Goal: Task Accomplishment & Management: Manage account settings

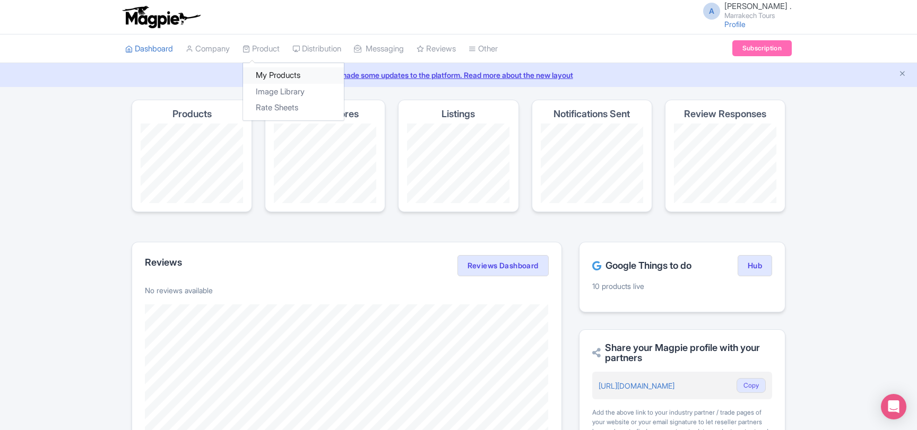
click at [273, 70] on link "My Products" at bounding box center [293, 75] width 101 height 16
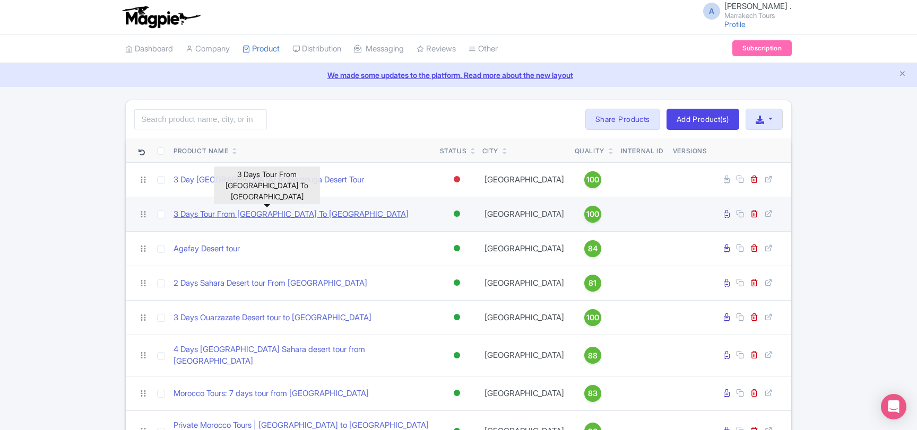
click at [267, 217] on link "3 Days Tour From [GEOGRAPHIC_DATA] To [GEOGRAPHIC_DATA]" at bounding box center [290, 214] width 235 height 12
click at [237, 215] on link "3 Days Tour From Marrakech To Merzouga Desert" at bounding box center [290, 214] width 235 height 12
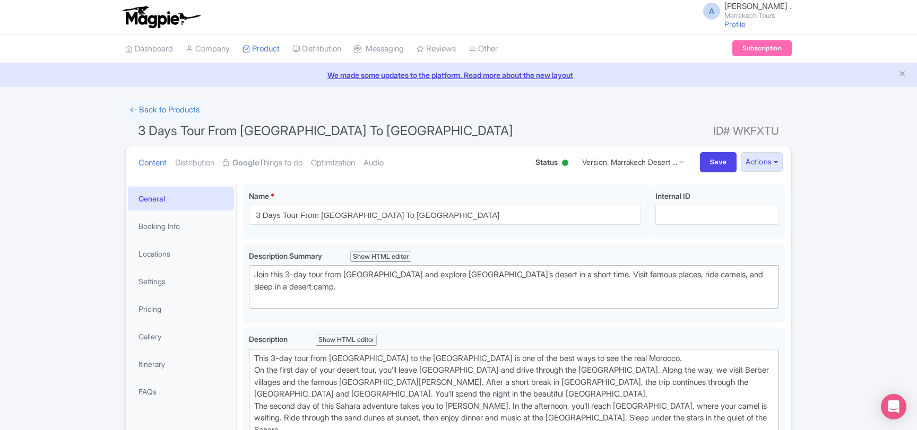
click at [562, 164] on div at bounding box center [565, 163] width 6 height 6
click at [528, 204] on div "Inactive" at bounding box center [538, 203] width 63 height 21
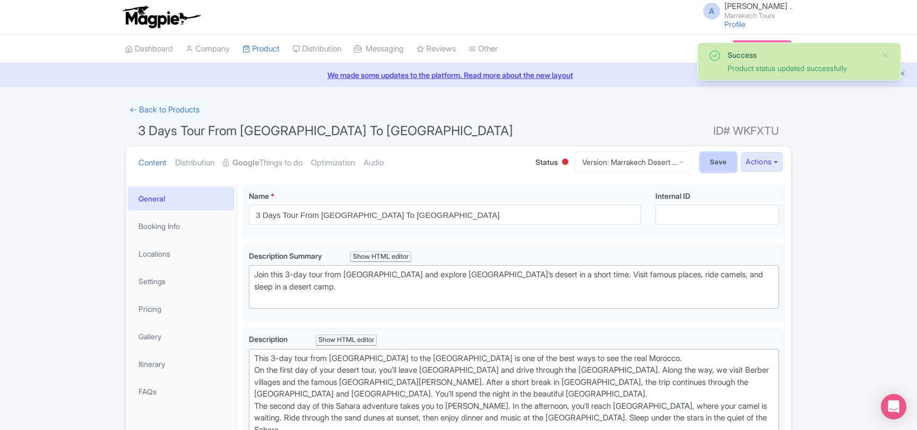
click at [707, 164] on input "Save" at bounding box center [718, 162] width 37 height 20
type input "Saving..."
click at [169, 106] on link "← Back to Products" at bounding box center [164, 110] width 79 height 21
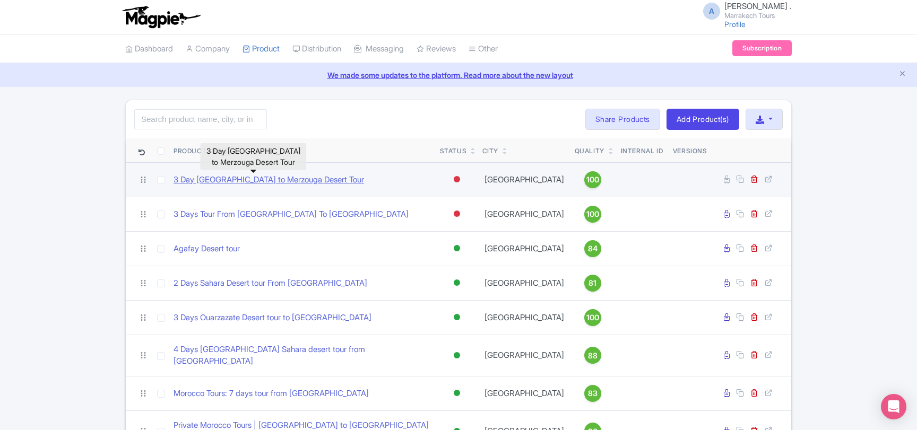
click at [250, 181] on link "3 Day [GEOGRAPHIC_DATA] to Merzouga Desert Tour" at bounding box center [268, 180] width 190 height 12
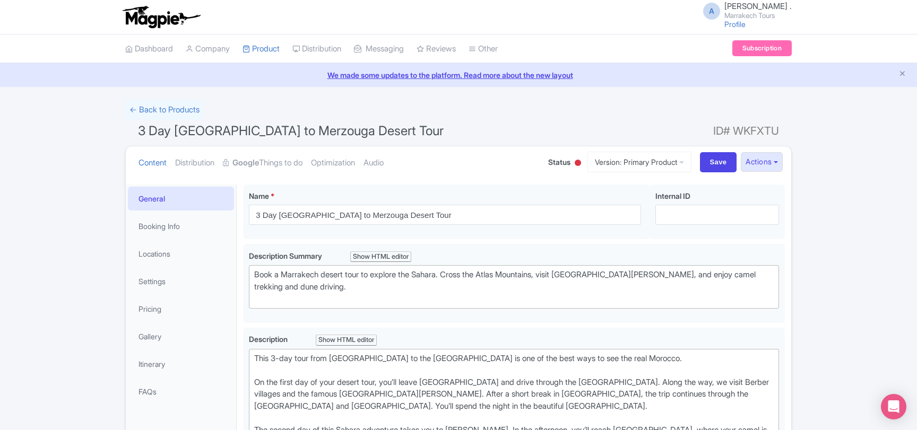
click at [556, 163] on span "Status" at bounding box center [559, 161] width 22 height 11
click at [572, 165] on div at bounding box center [577, 163] width 11 height 16
click at [552, 184] on div "Active" at bounding box center [551, 182] width 63 height 21
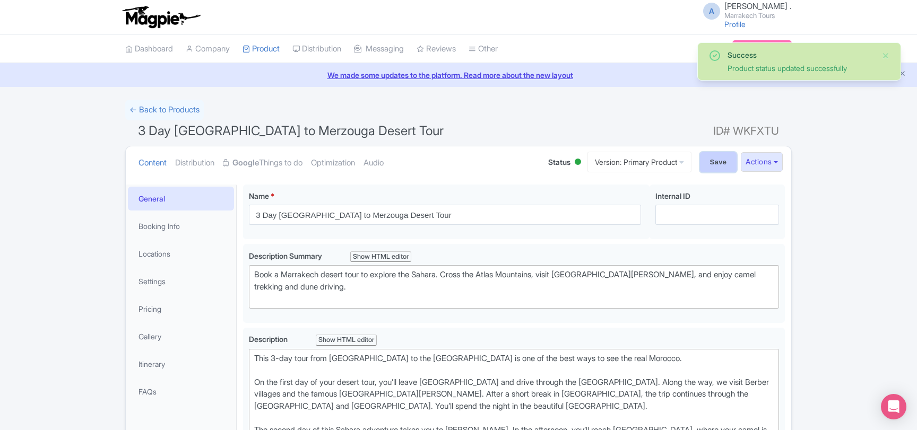
click at [715, 165] on input "Save" at bounding box center [718, 162] width 37 height 20
type input "Saving..."
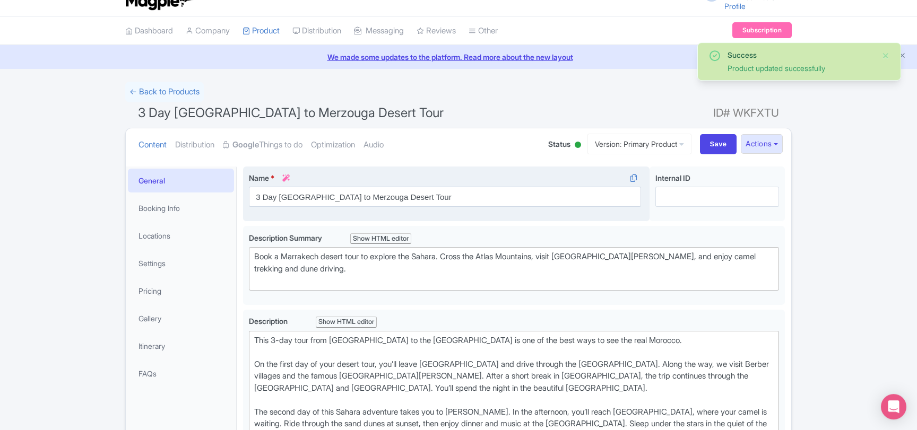
scroll to position [12, 0]
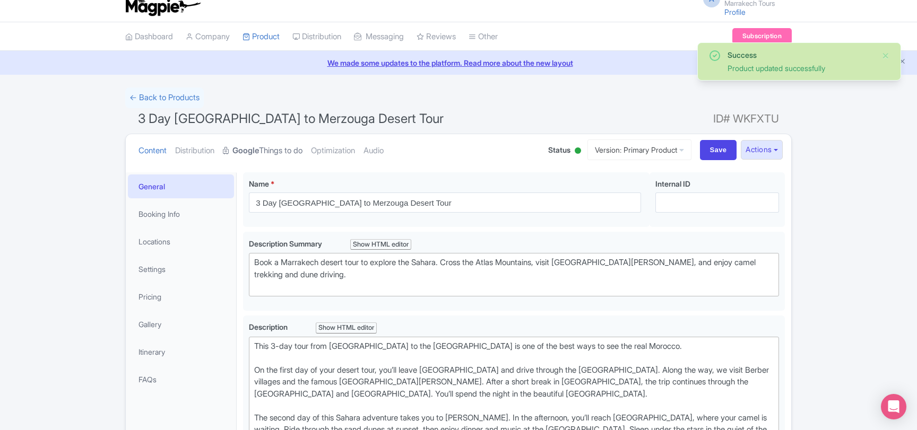
click at [280, 150] on link "Google Things to do" at bounding box center [263, 150] width 80 height 33
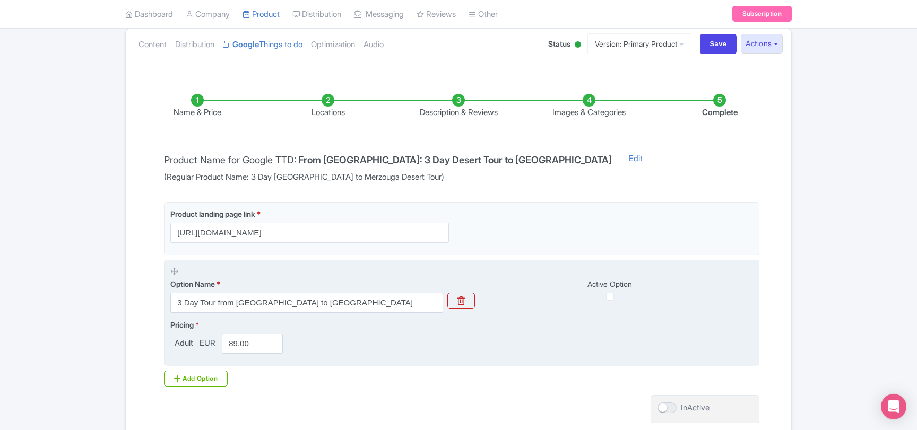
scroll to position [200, 0]
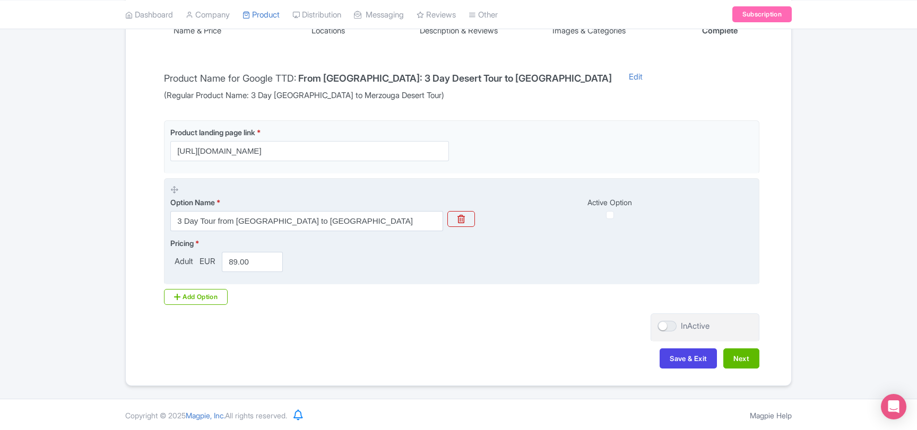
click at [608, 208] on div "Active Option" at bounding box center [615, 208] width 273 height 22
click at [609, 218] on input "checkbox" at bounding box center [610, 215] width 8 height 8
checkbox input "true"
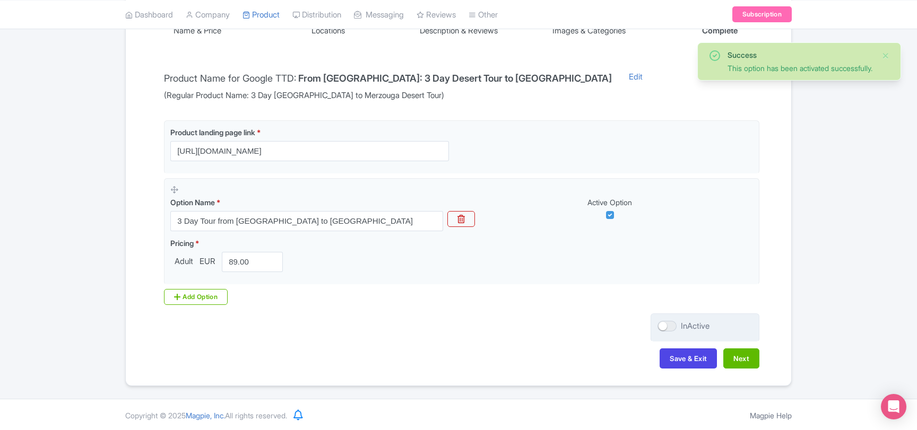
click at [673, 327] on div at bounding box center [666, 326] width 19 height 11
click at [664, 327] on input "InActive" at bounding box center [660, 326] width 7 height 7
checkbox input "true"
click at [669, 359] on button "Save & Exit" at bounding box center [687, 359] width 57 height 20
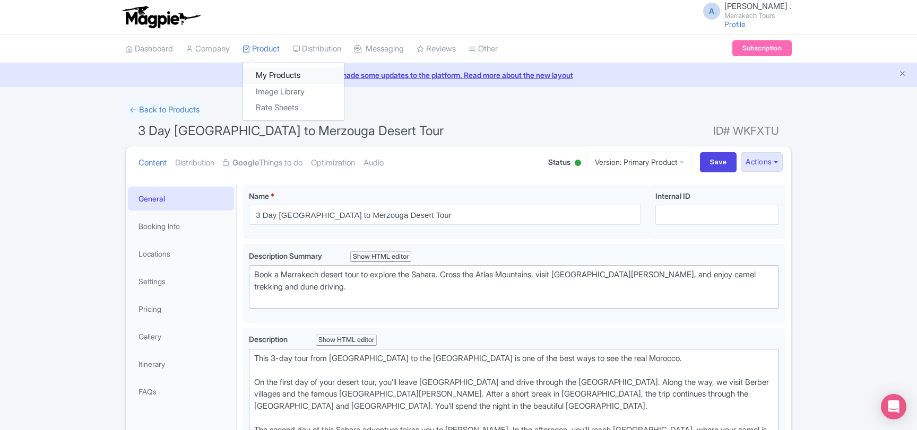
click at [269, 71] on link "My Products" at bounding box center [293, 75] width 101 height 16
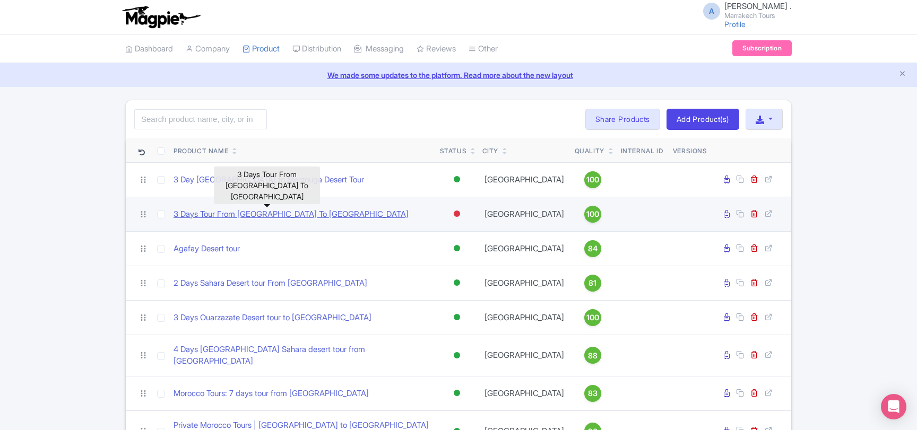
click at [284, 213] on link "3 Days Tour From [GEOGRAPHIC_DATA] To [GEOGRAPHIC_DATA]" at bounding box center [290, 214] width 235 height 12
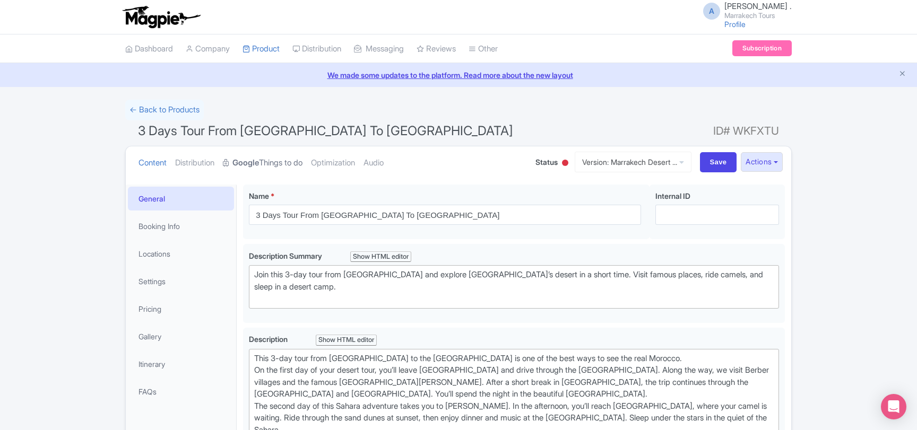
click at [265, 156] on link "Google Things to do" at bounding box center [263, 162] width 80 height 33
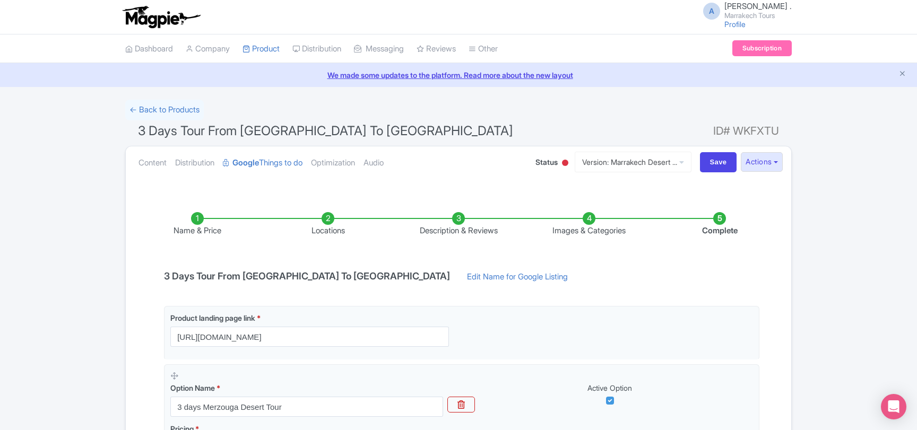
scroll to position [186, 0]
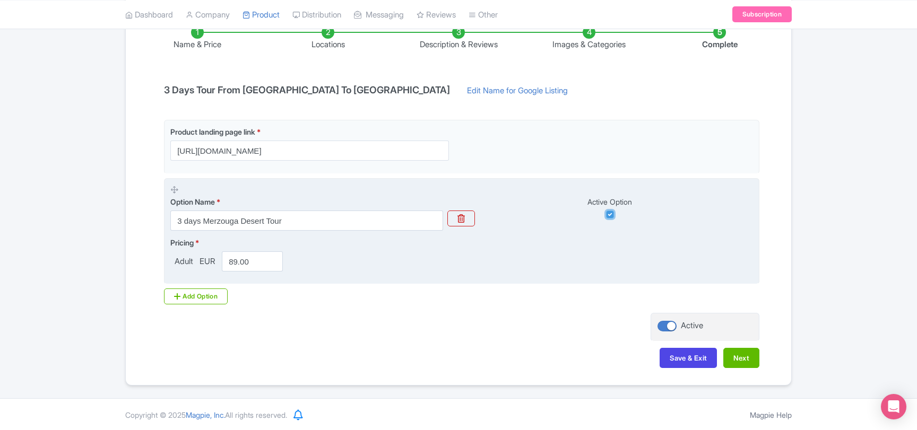
click at [609, 216] on input "checkbox" at bounding box center [610, 215] width 8 height 8
checkbox input "false"
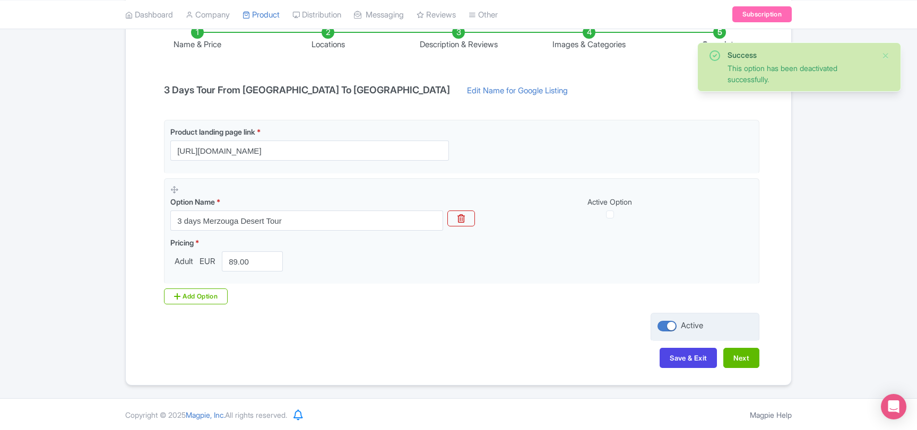
click at [663, 328] on div at bounding box center [666, 326] width 19 height 11
click at [663, 328] on input "Active" at bounding box center [660, 326] width 7 height 7
checkbox input "false"
click at [667, 359] on button "Save & Exit" at bounding box center [687, 358] width 57 height 20
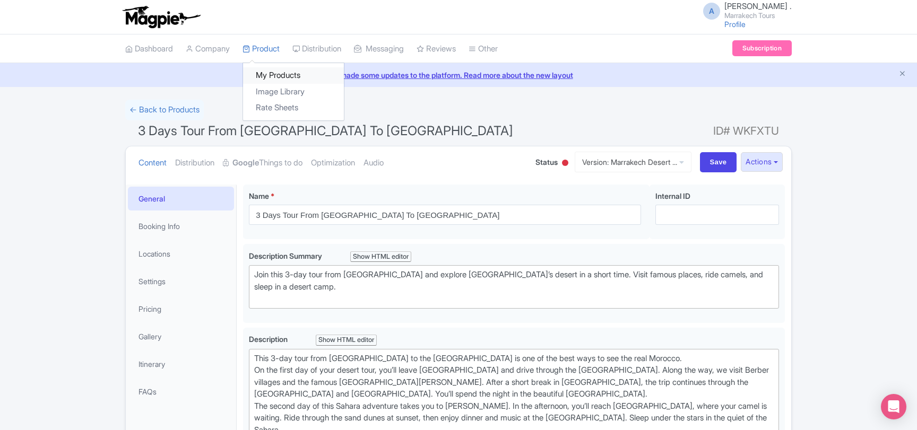
click at [263, 72] on link "My Products" at bounding box center [293, 75] width 101 height 16
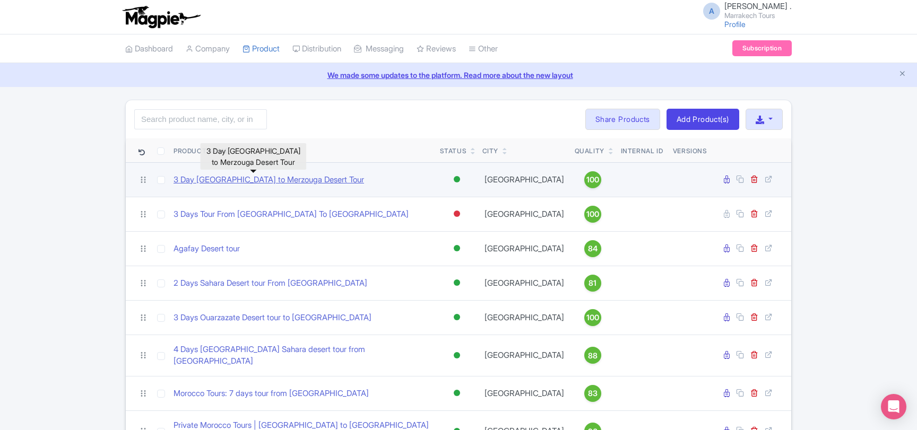
click at [260, 180] on link "3 Day [GEOGRAPHIC_DATA] to Merzouga Desert Tour" at bounding box center [268, 180] width 190 height 12
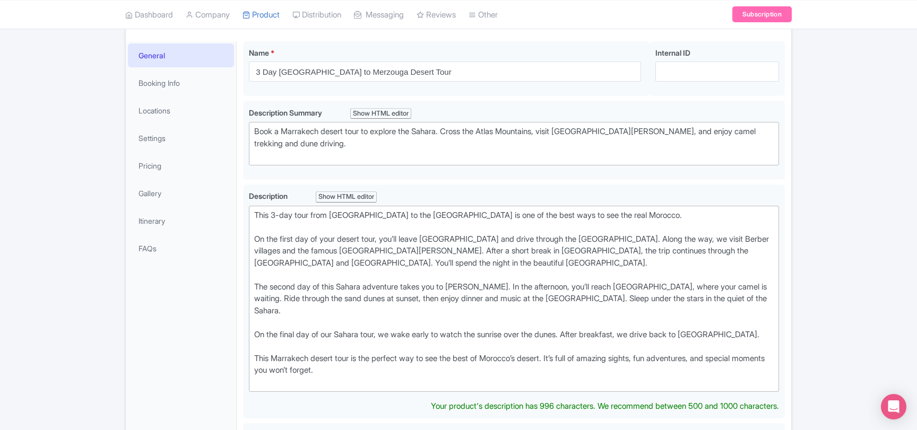
scroll to position [172, 0]
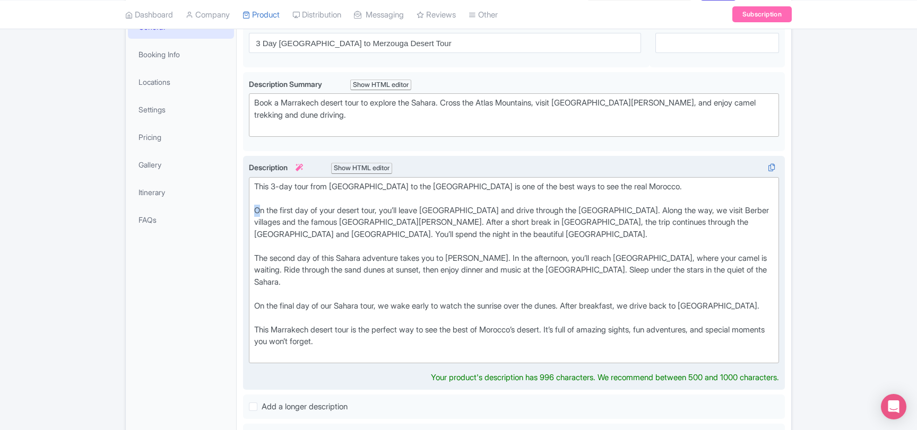
drag, startPoint x: 257, startPoint y: 210, endPoint x: 243, endPoint y: 210, distance: 13.3
click at [243, 210] on div "This 3-day tour from Marrakech to the Merzouga desert is one of the best ways t…" at bounding box center [514, 273] width 542 height 234
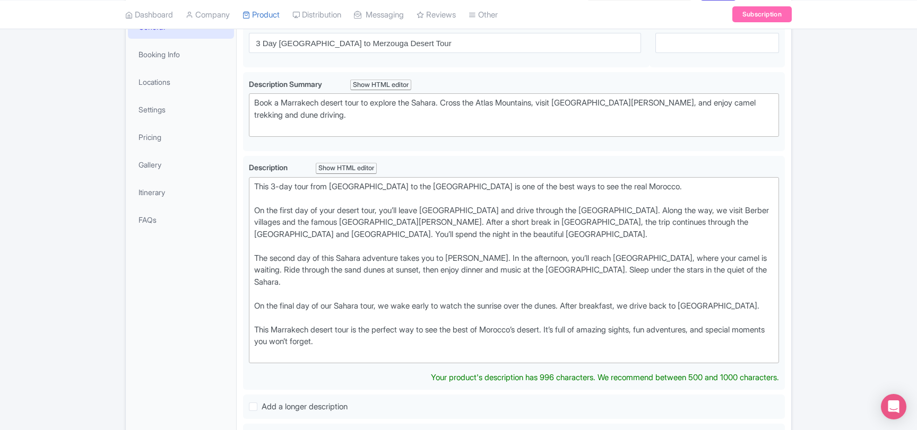
type trix-editor "<div>This 3-day tour from Marrakech to the Merzouga desert is one of the best w…"
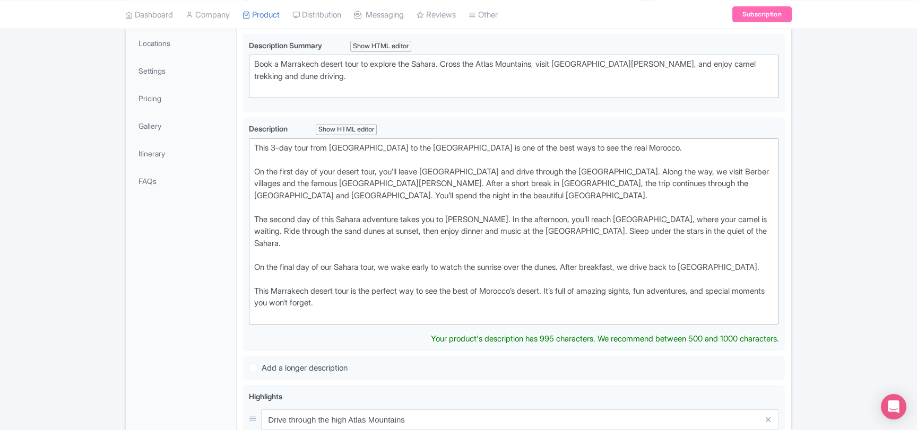
scroll to position [0, 0]
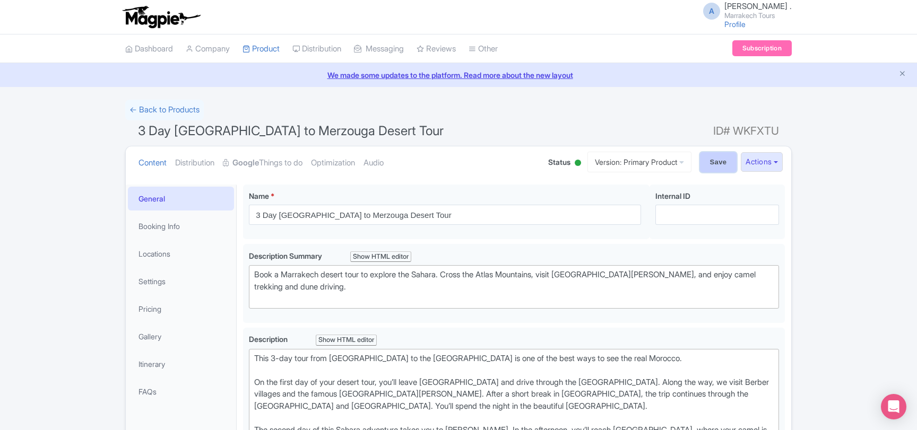
click at [716, 157] on input "Save" at bounding box center [718, 162] width 37 height 20
type input "Saving..."
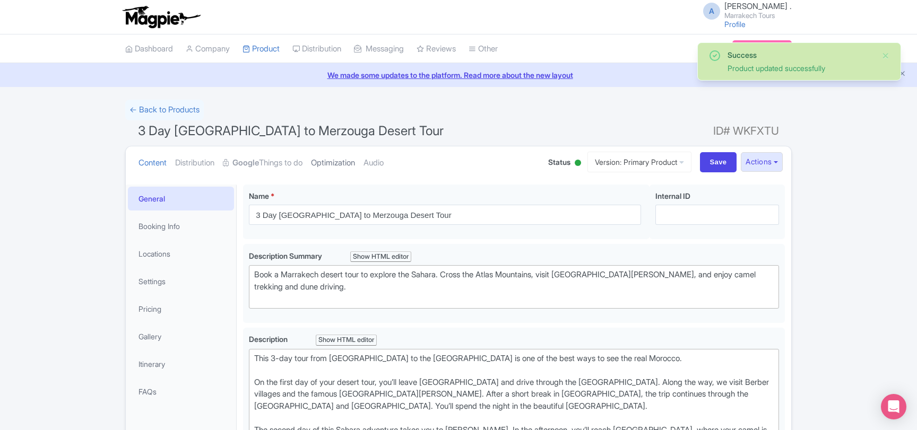
click at [346, 164] on link "Optimization" at bounding box center [333, 162] width 44 height 33
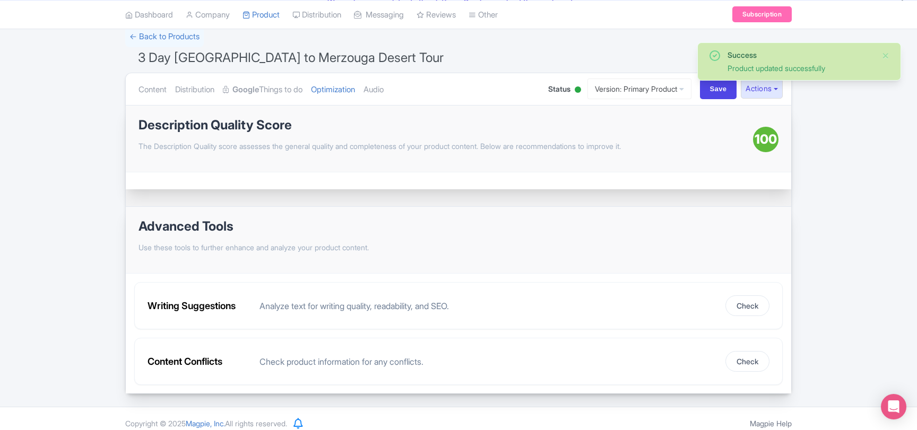
scroll to position [82, 0]
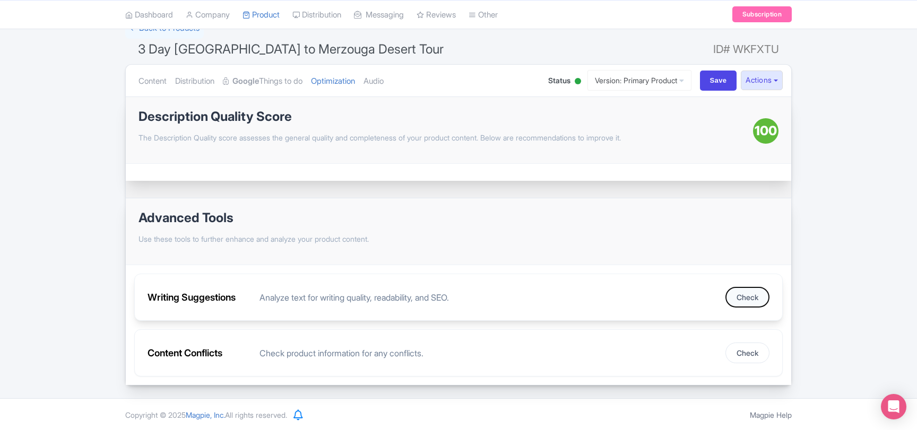
click at [743, 294] on button "Check" at bounding box center [747, 297] width 44 height 21
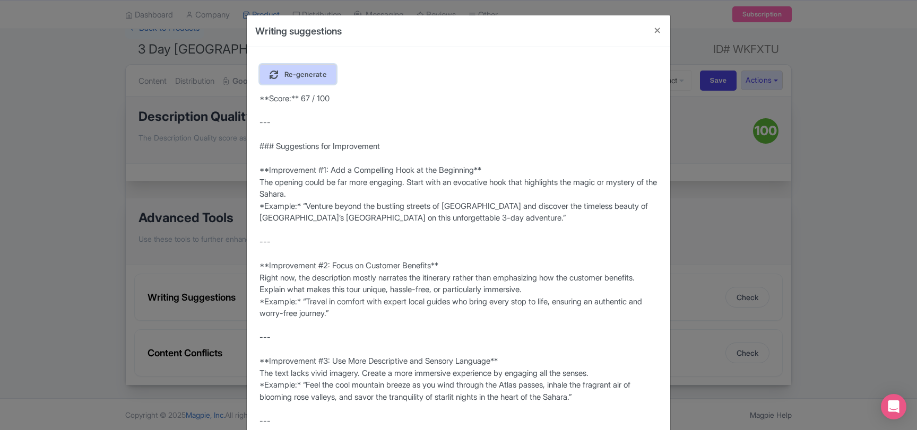
click at [320, 77] on span "Re-generate" at bounding box center [305, 74] width 42 height 8
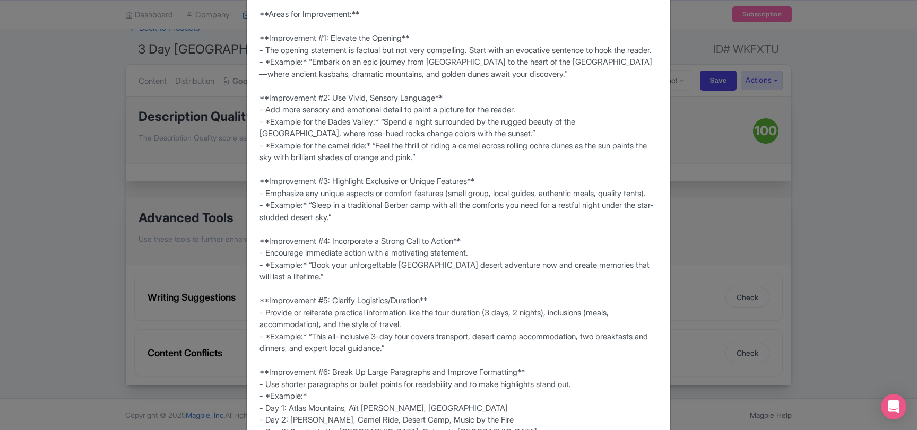
scroll to position [229, 0]
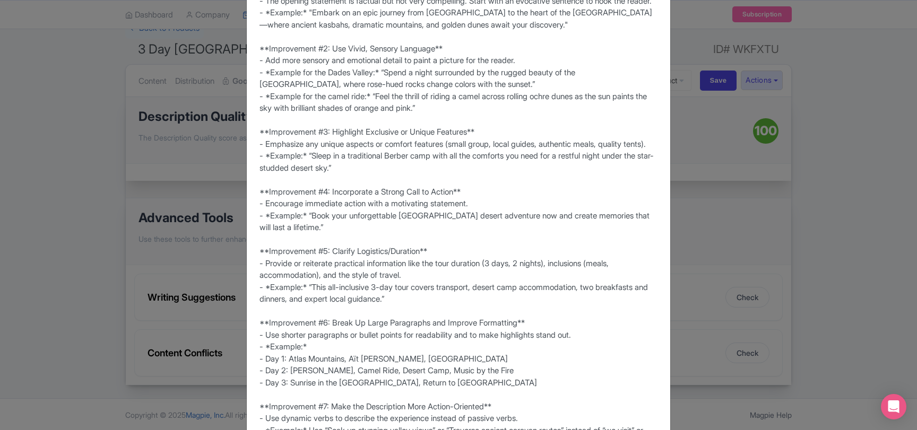
click at [85, 158] on div "Writing suggestions Re-generate **Score: 62/100** **Strengths:** - Good basic s…" at bounding box center [458, 215] width 917 height 430
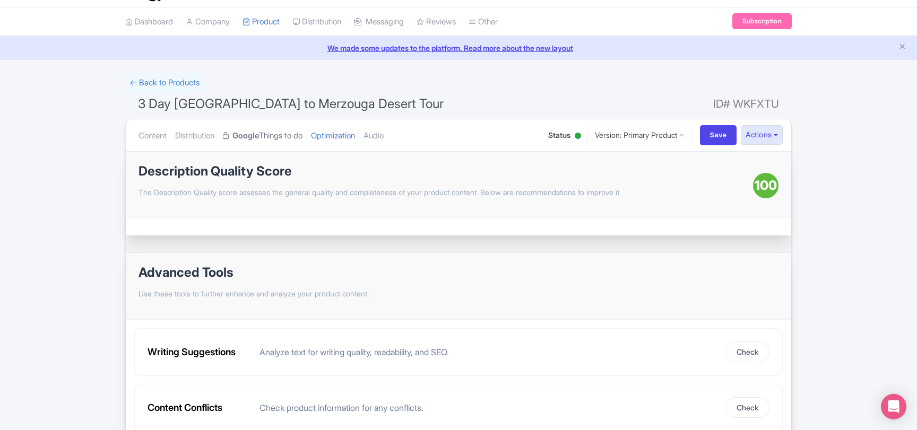
scroll to position [0, 0]
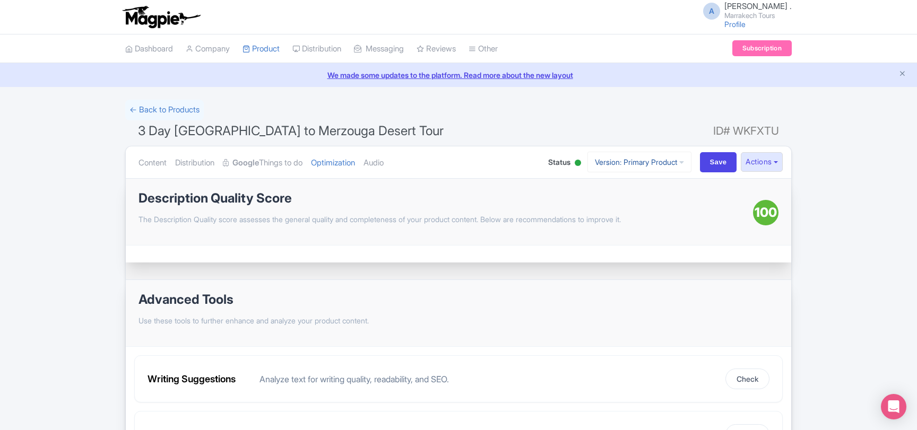
click at [632, 164] on link "Version: Primary Product" at bounding box center [639, 162] width 104 height 21
click at [635, 203] on link "Primary Product" at bounding box center [648, 204] width 101 height 16
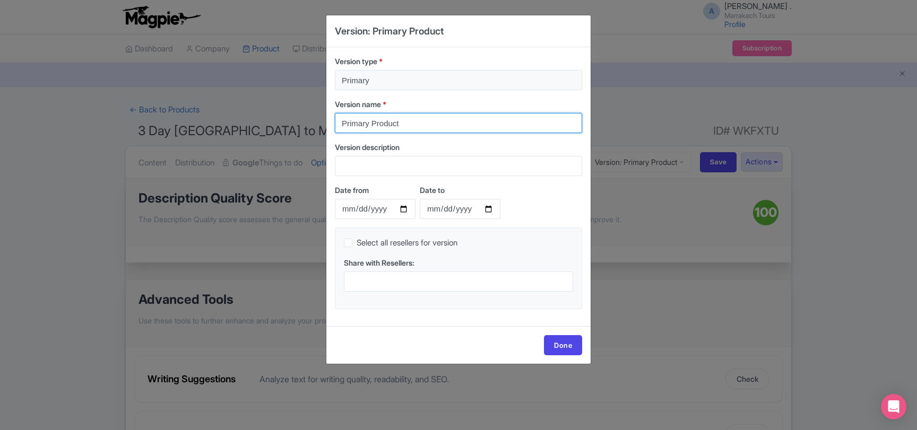
click at [408, 127] on input "Primary Product" at bounding box center [458, 123] width 247 height 20
click at [386, 127] on input "Marrakech Desert Tour" at bounding box center [458, 123] width 247 height 20
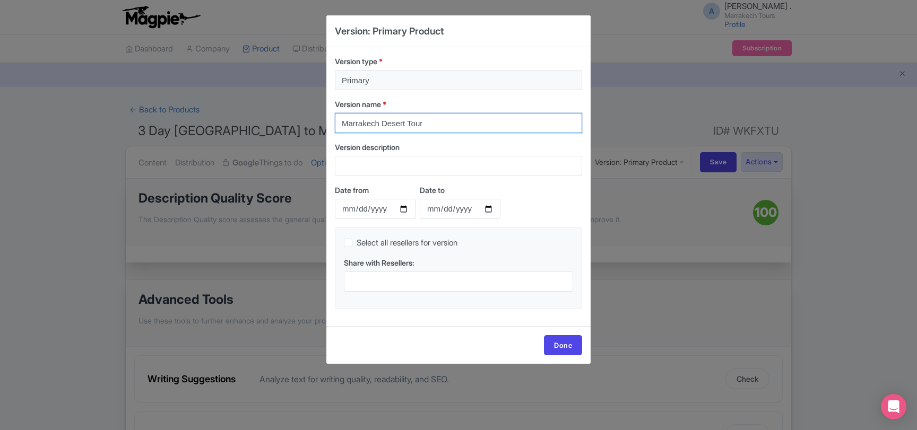
click at [386, 126] on input "Marrakech Desert Tour" at bounding box center [458, 123] width 247 height 20
type input "Marrakech Desert Tour"
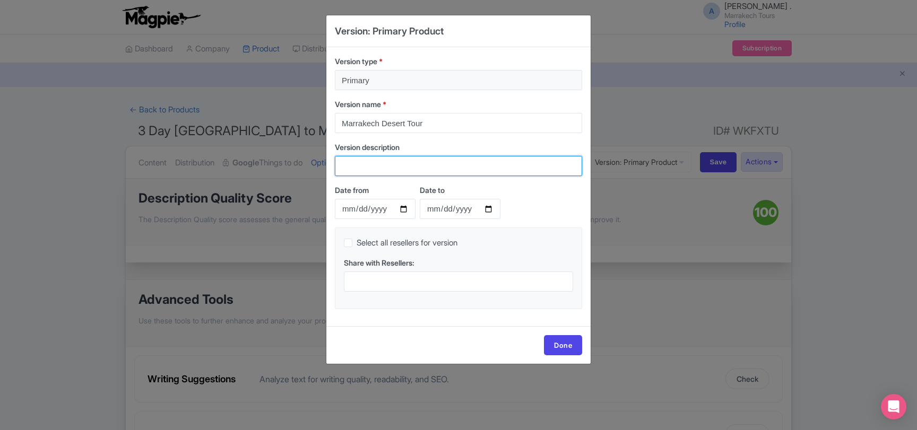
click at [396, 168] on input "Version description" at bounding box center [458, 166] width 247 height 20
paste input "Marrakech Desert Tour"
type input "Marrakech Desert Tour"
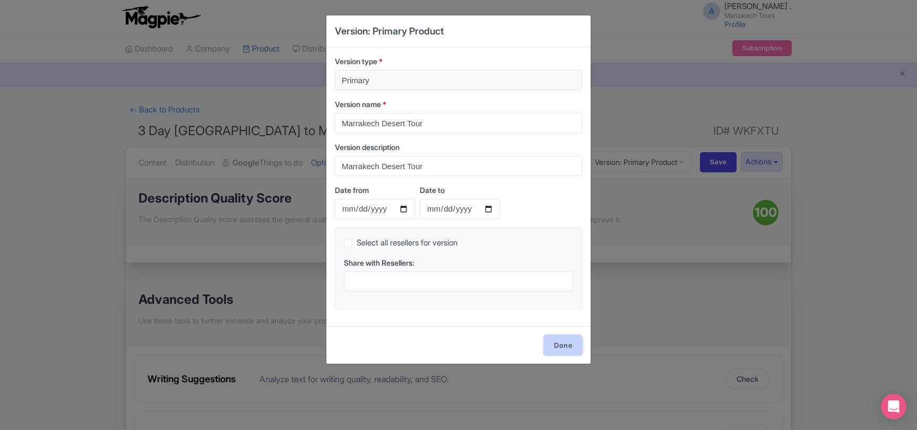
click at [555, 341] on link "Done" at bounding box center [563, 345] width 38 height 20
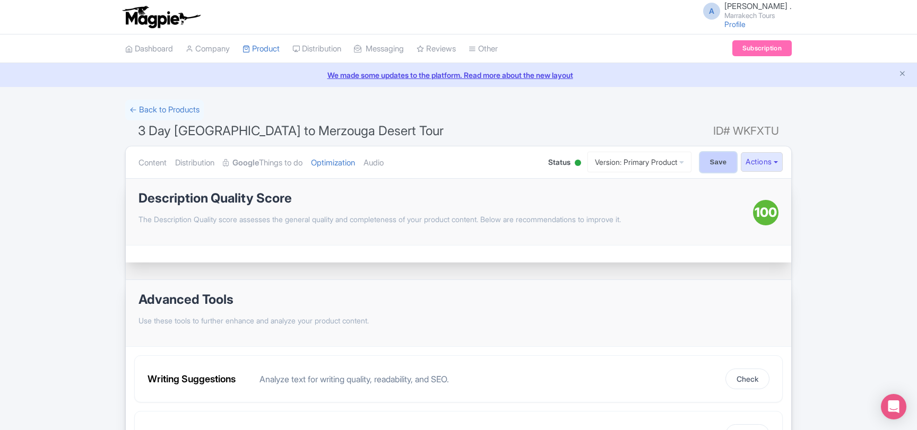
click at [720, 159] on input "Save" at bounding box center [718, 162] width 37 height 20
type input "Saving..."
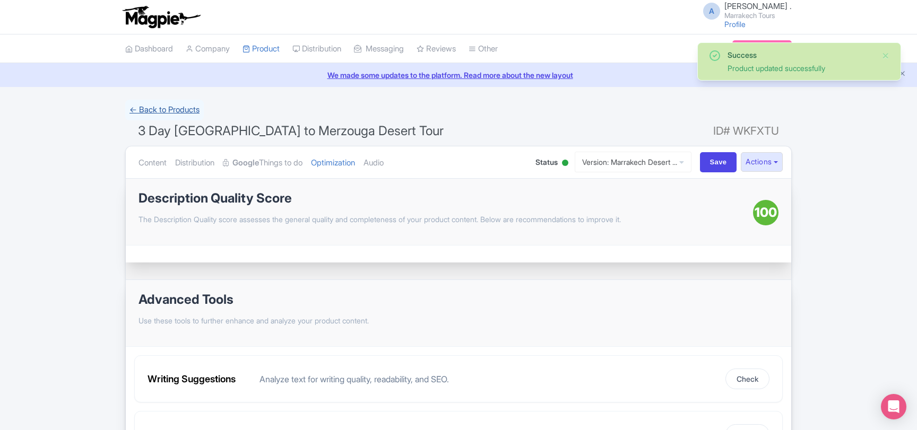
click at [169, 106] on link "← Back to Products" at bounding box center [164, 110] width 79 height 21
